Goal: Find specific page/section: Find specific page/section

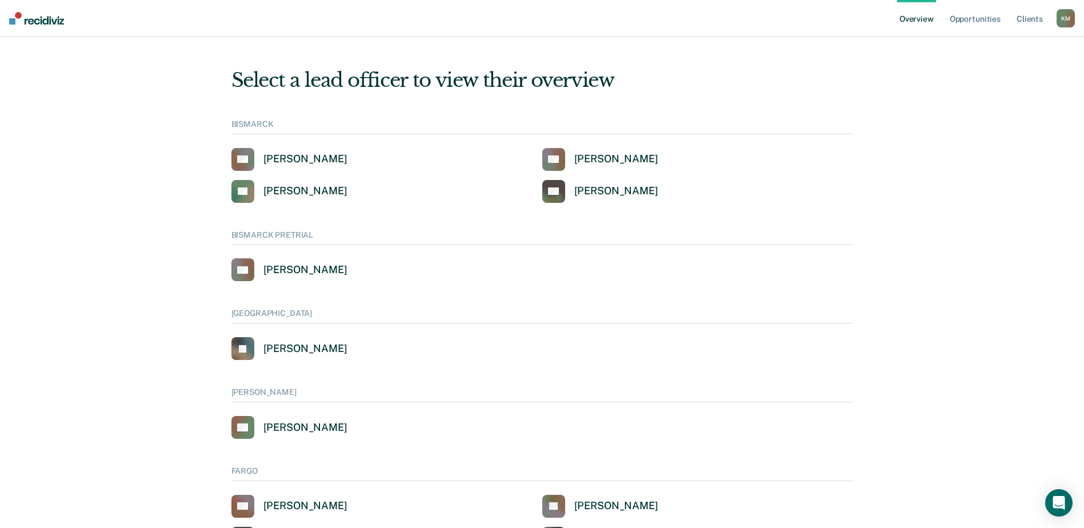
click at [1064, 17] on div "K M" at bounding box center [1066, 18] width 18 height 18
click at [987, 72] on link "Go to Operations" at bounding box center [1017, 74] width 97 height 10
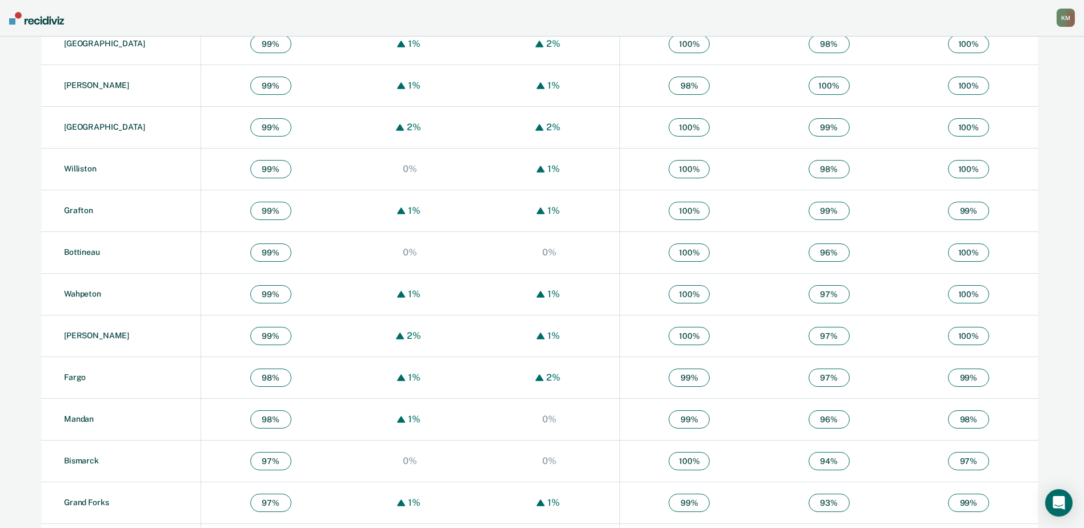
scroll to position [629, 0]
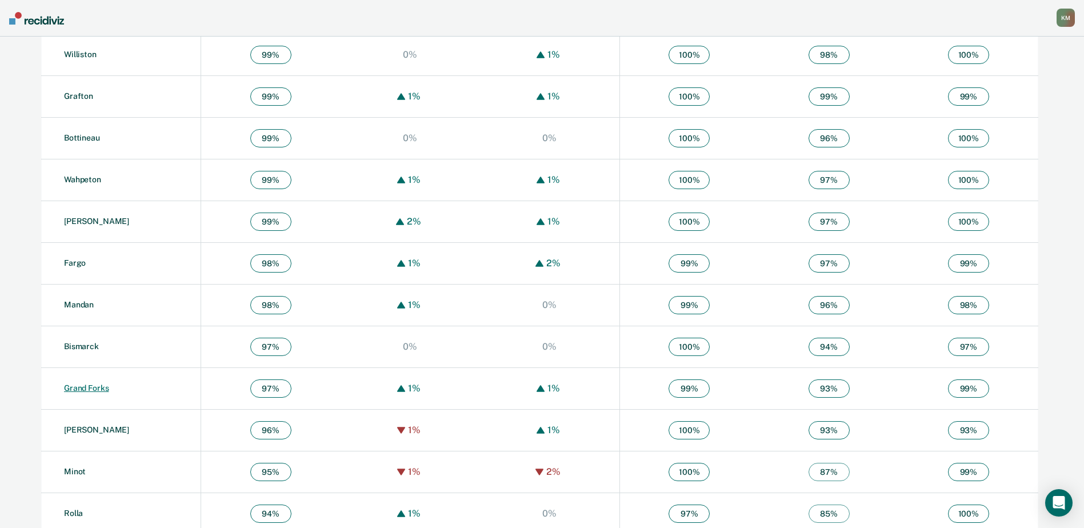
click at [97, 385] on link "Grand Forks" at bounding box center [86, 387] width 45 height 9
